Goal: Task Accomplishment & Management: Use online tool/utility

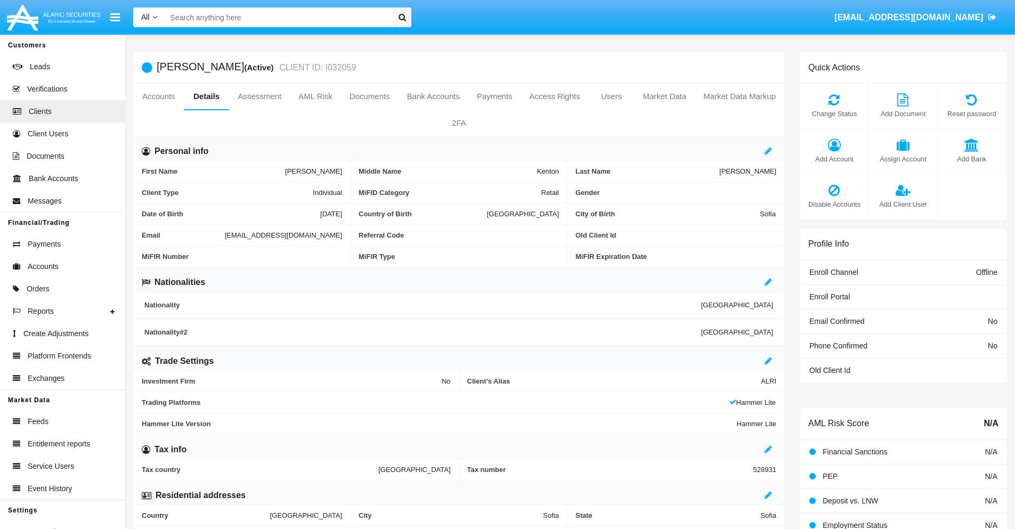
click at [664, 96] on link "Market Data" at bounding box center [664, 97] width 61 height 26
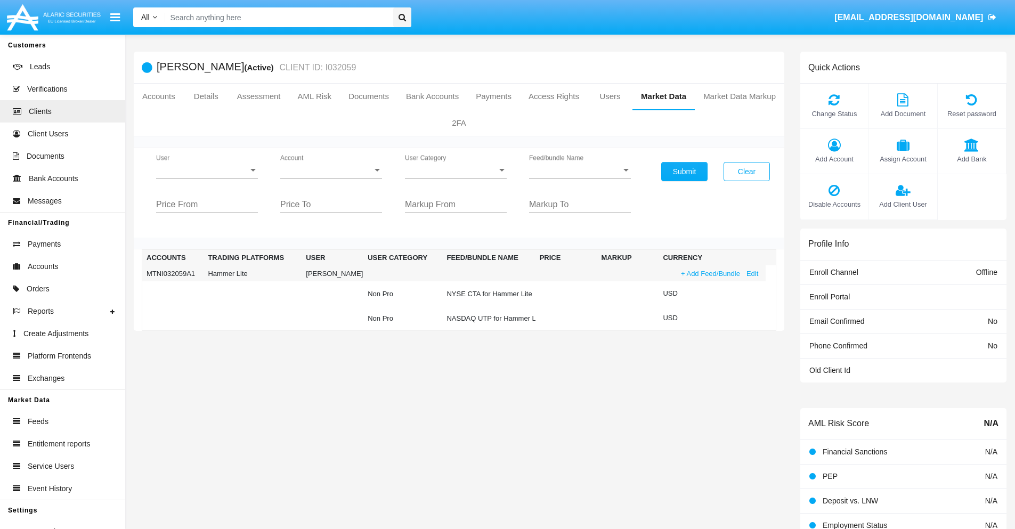
click at [709, 273] on link "+ Add Feed/Bundle" at bounding box center [711, 273] width 66 height 11
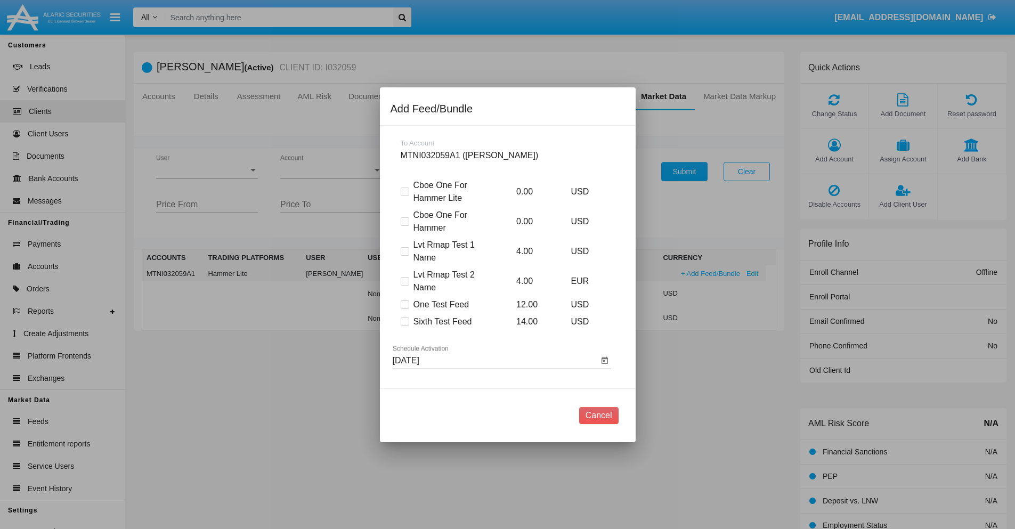
click at [404, 321] on span at bounding box center [405, 322] width 9 height 9
click at [404, 326] on input "Sixth Test Feed" at bounding box center [404, 326] width 1 height 1
checkbox input "true"
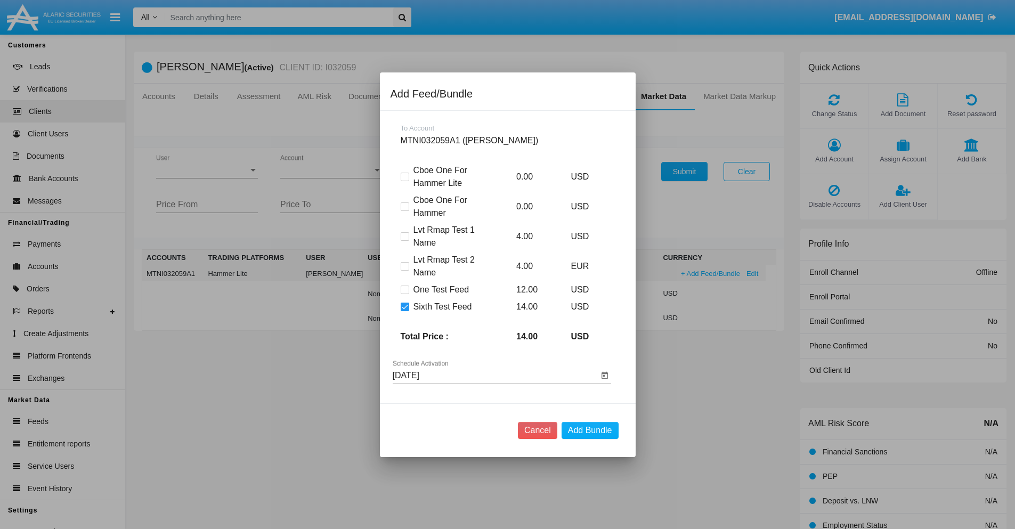
click at [495, 375] on input "[DATE]" at bounding box center [496, 376] width 206 height 10
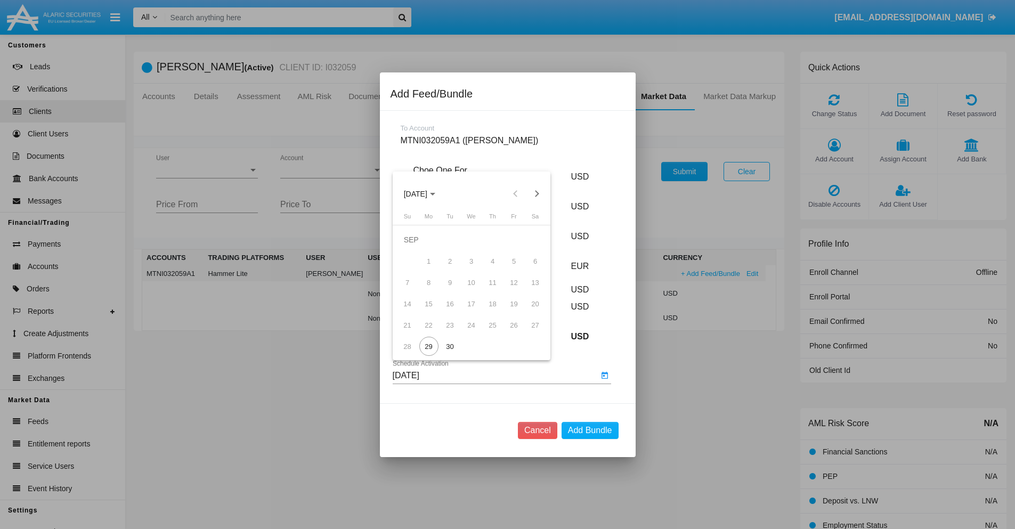
click at [424, 193] on span "[DATE]" at bounding box center [415, 194] width 23 height 9
click at [527, 290] on div "2027" at bounding box center [527, 290] width 34 height 19
click at [527, 290] on div "DEC" at bounding box center [527, 290] width 34 height 19
click at [471, 240] on div "1" at bounding box center [471, 239] width 19 height 19
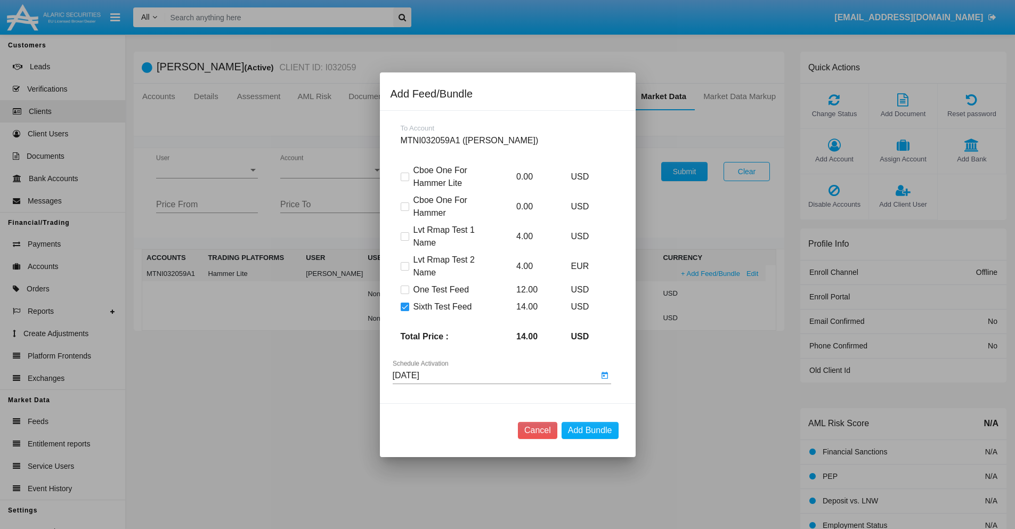
type input "[DATE]"
click at [590, 430] on button "Add Bundle" at bounding box center [590, 430] width 57 height 17
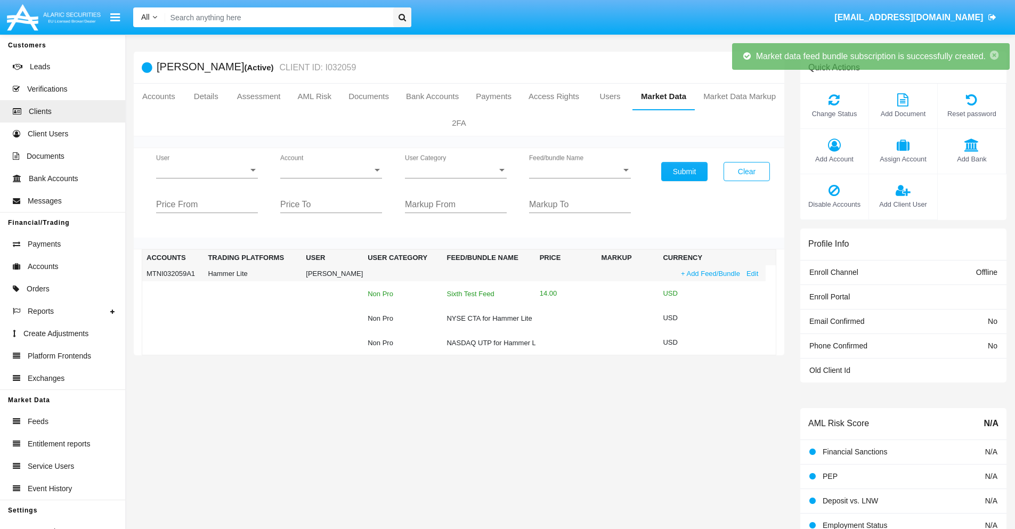
click at [486, 294] on div "Sixth Test Feed" at bounding box center [488, 293] width 84 height 7
